Goal: Task Accomplishment & Management: Use online tool/utility

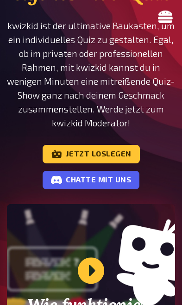
scroll to position [165, 0]
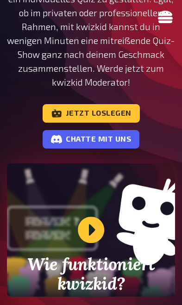
click at [110, 115] on link "Jetzt loslegen" at bounding box center [91, 113] width 97 height 18
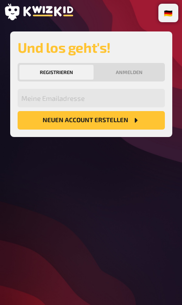
click at [139, 76] on button "Anmelden" at bounding box center [128, 72] width 67 height 15
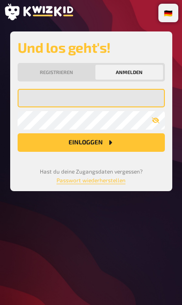
click at [103, 93] on input "email" at bounding box center [91, 98] width 147 height 18
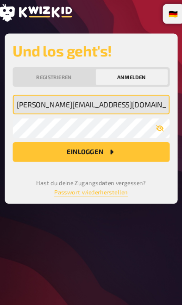
type input "matthias.cueni@hotmail.ch"
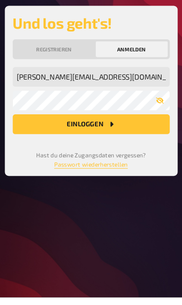
click at [122, 133] on button "Einloggen" at bounding box center [91, 142] width 147 height 18
